Goal: Transaction & Acquisition: Book appointment/travel/reservation

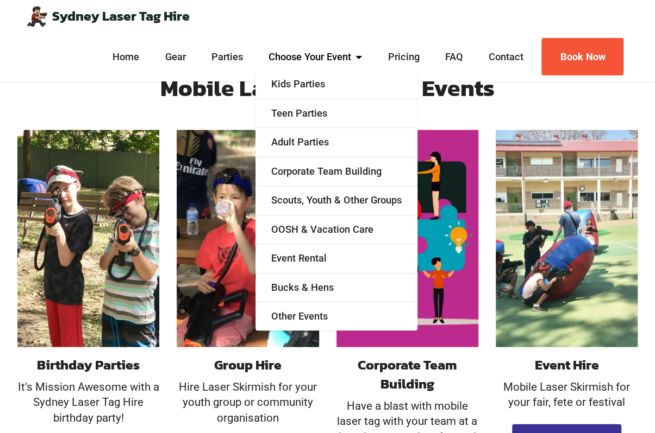
scroll to position [829, 0]
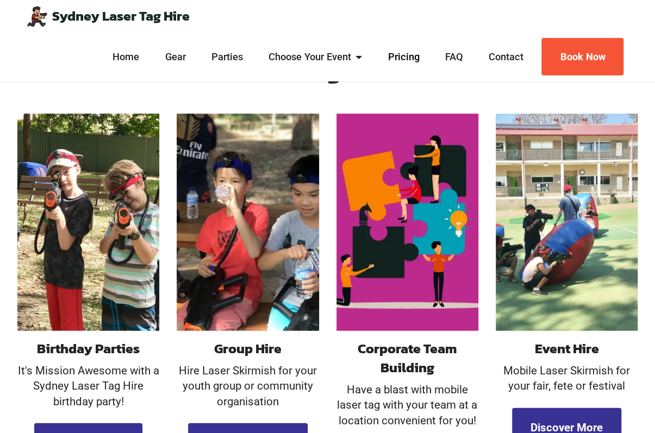
click at [402, 52] on link "Pricing" at bounding box center [403, 57] width 37 height 14
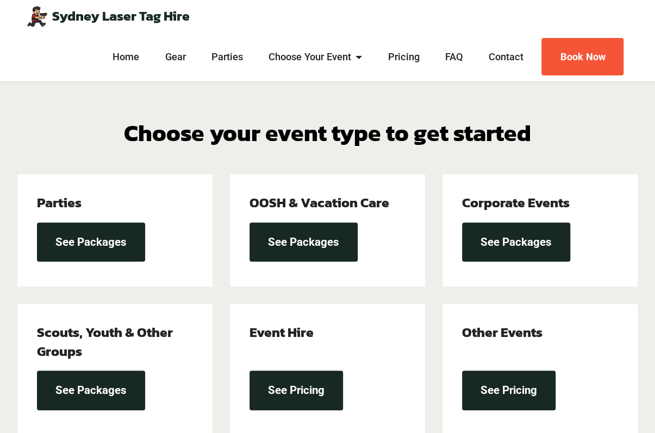
scroll to position [259, 0]
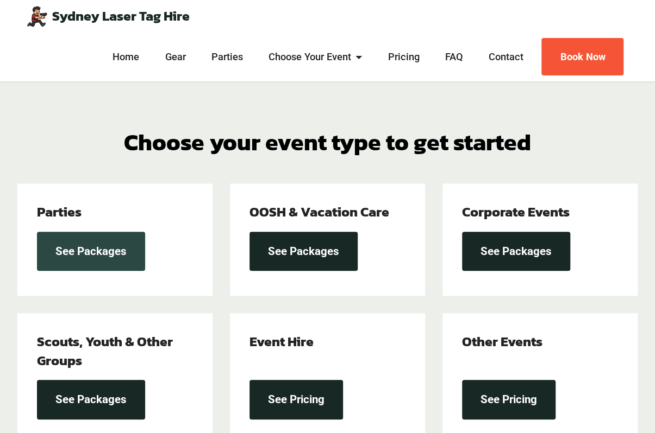
click at [122, 232] on link "See Packages" at bounding box center [91, 252] width 108 height 40
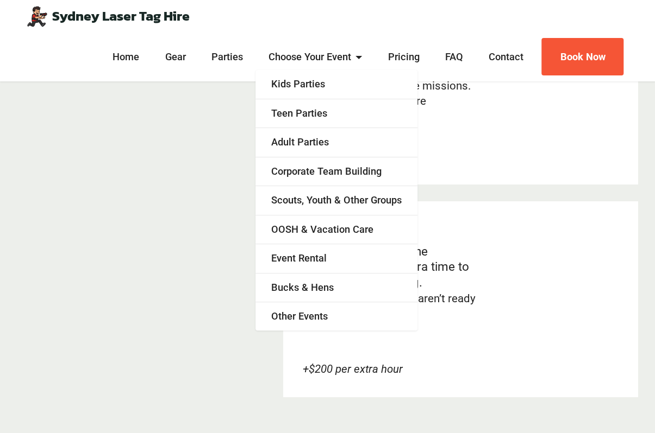
scroll to position [2320, 0]
